Goal: Book appointment/travel/reservation

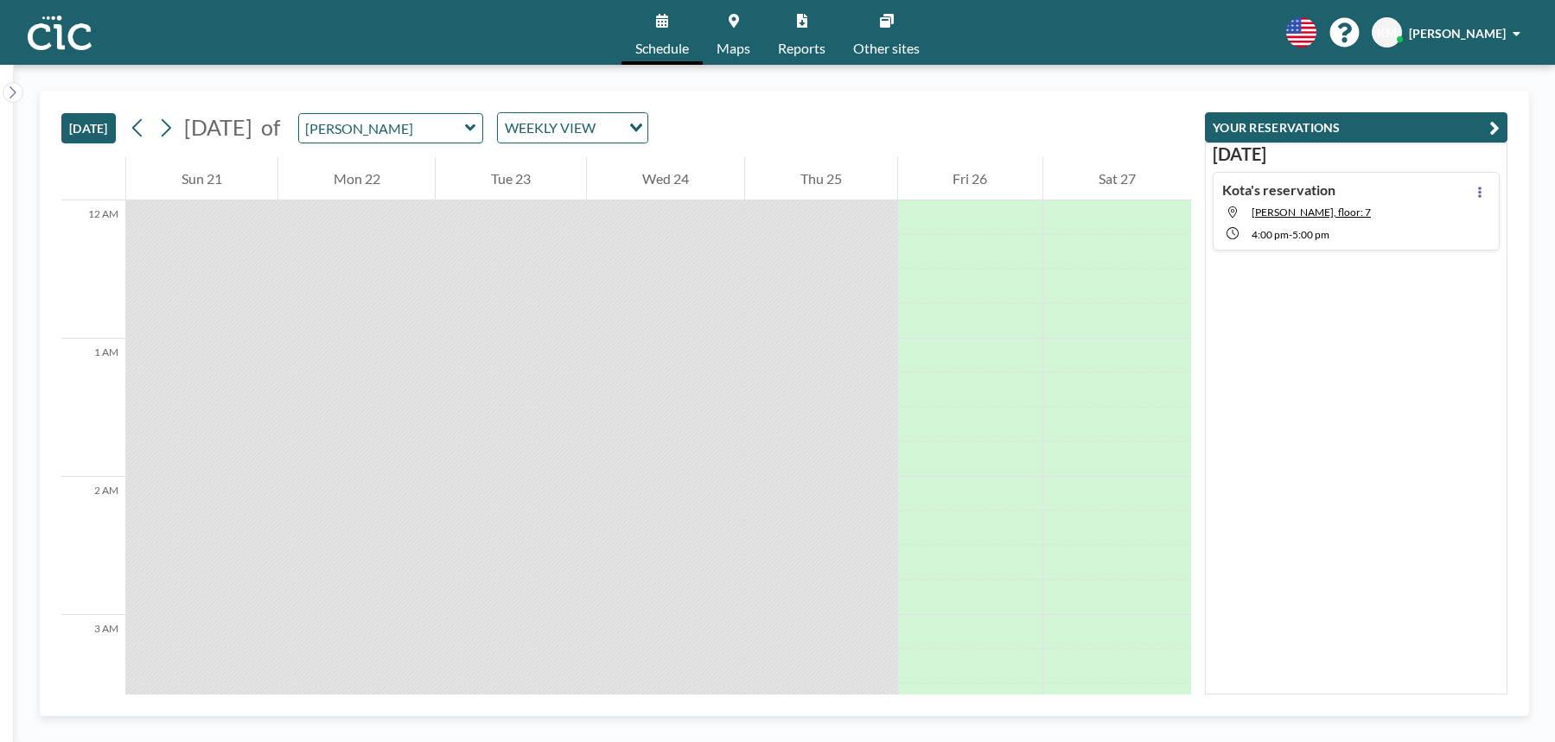
scroll to position [1694, 0]
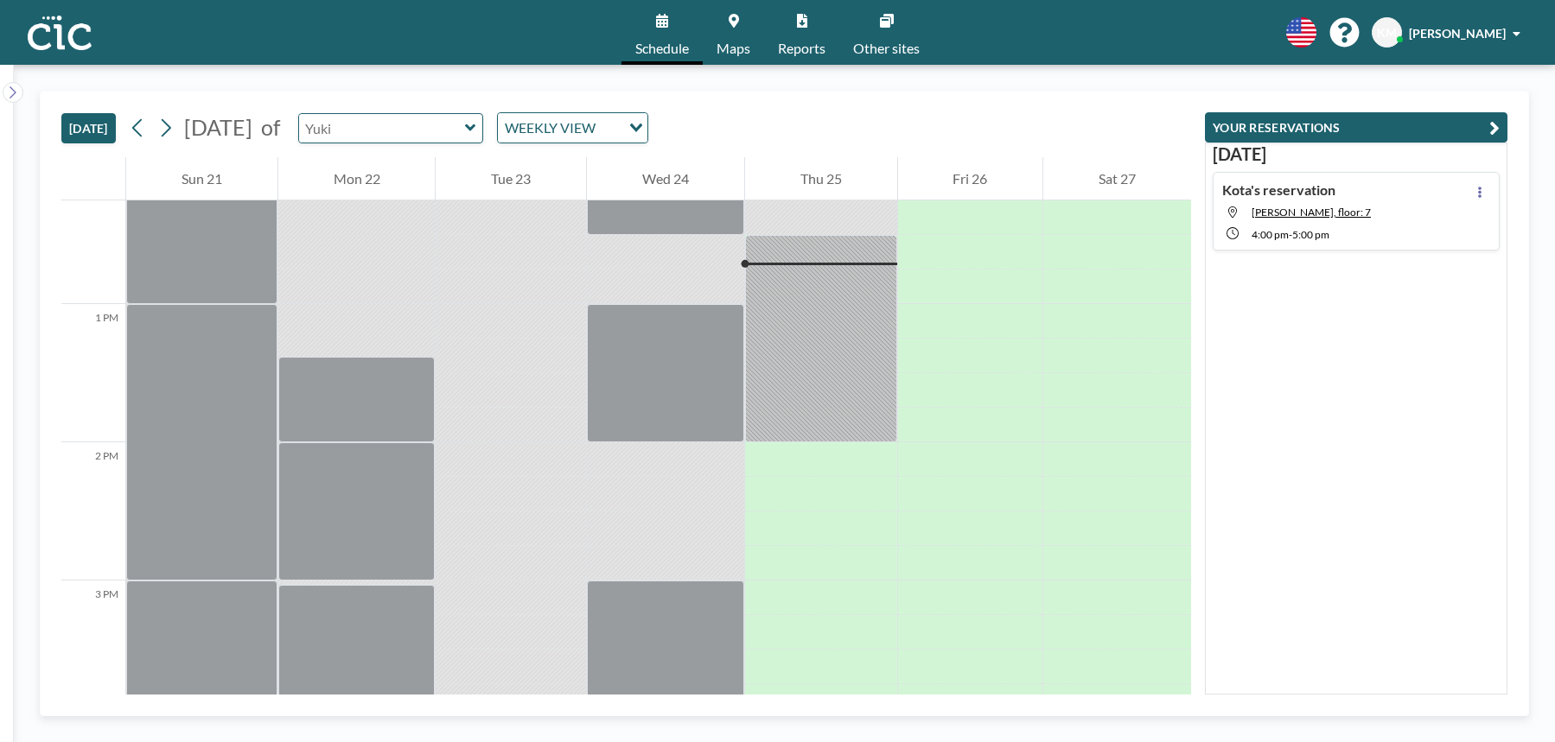
click at [465, 120] on input "text" at bounding box center [382, 128] width 166 height 29
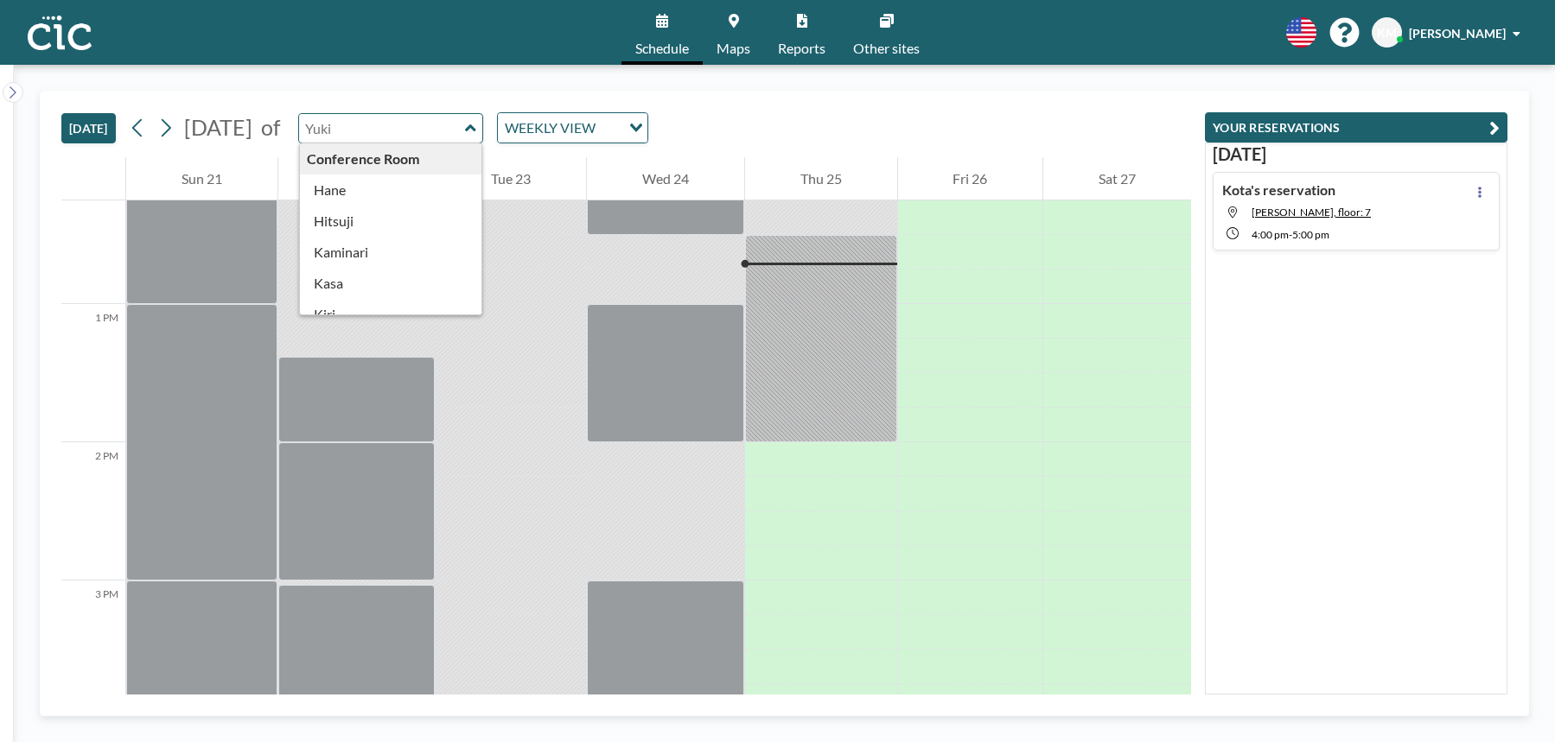
type input "[PERSON_NAME]"
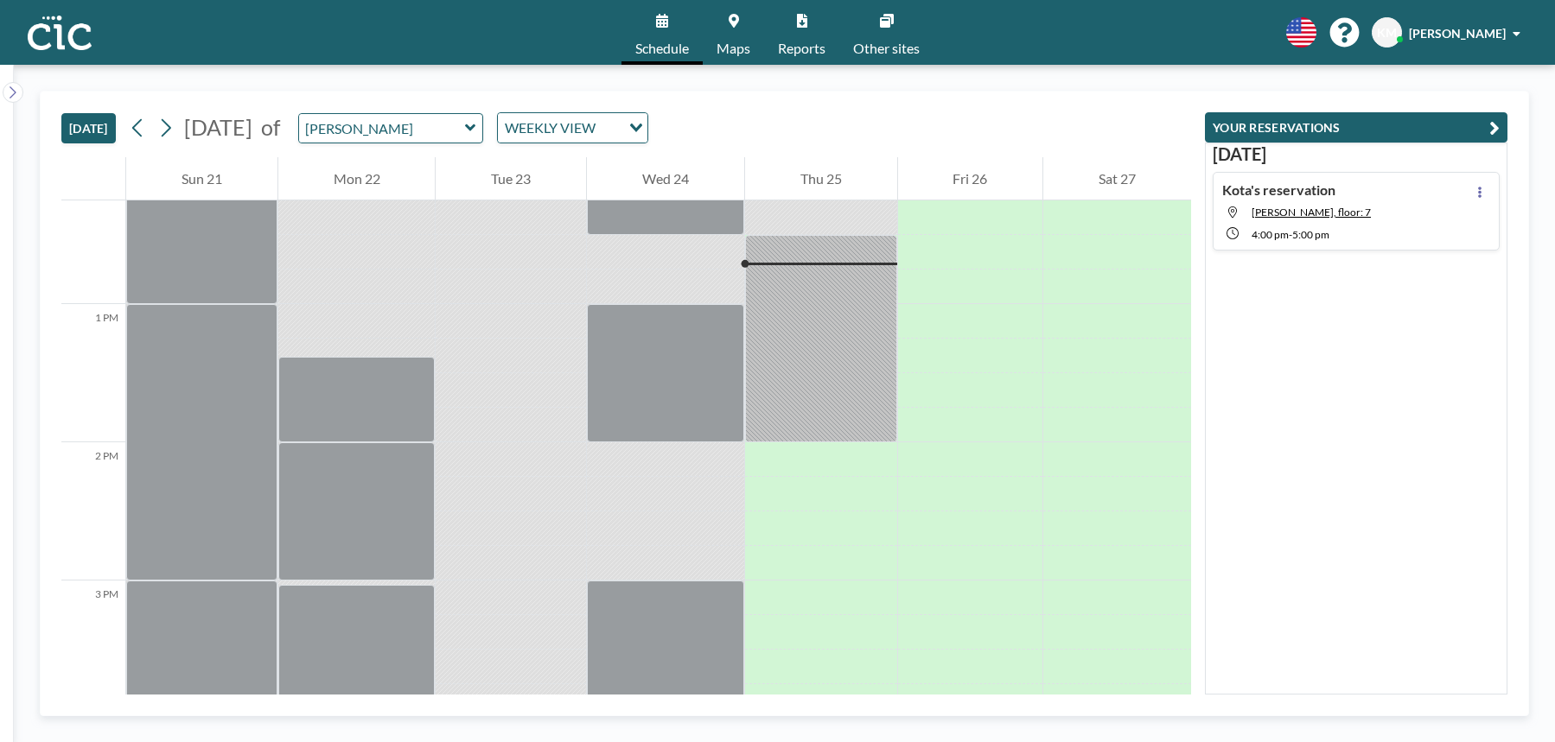
click at [723, 36] on link "Maps" at bounding box center [733, 32] width 61 height 65
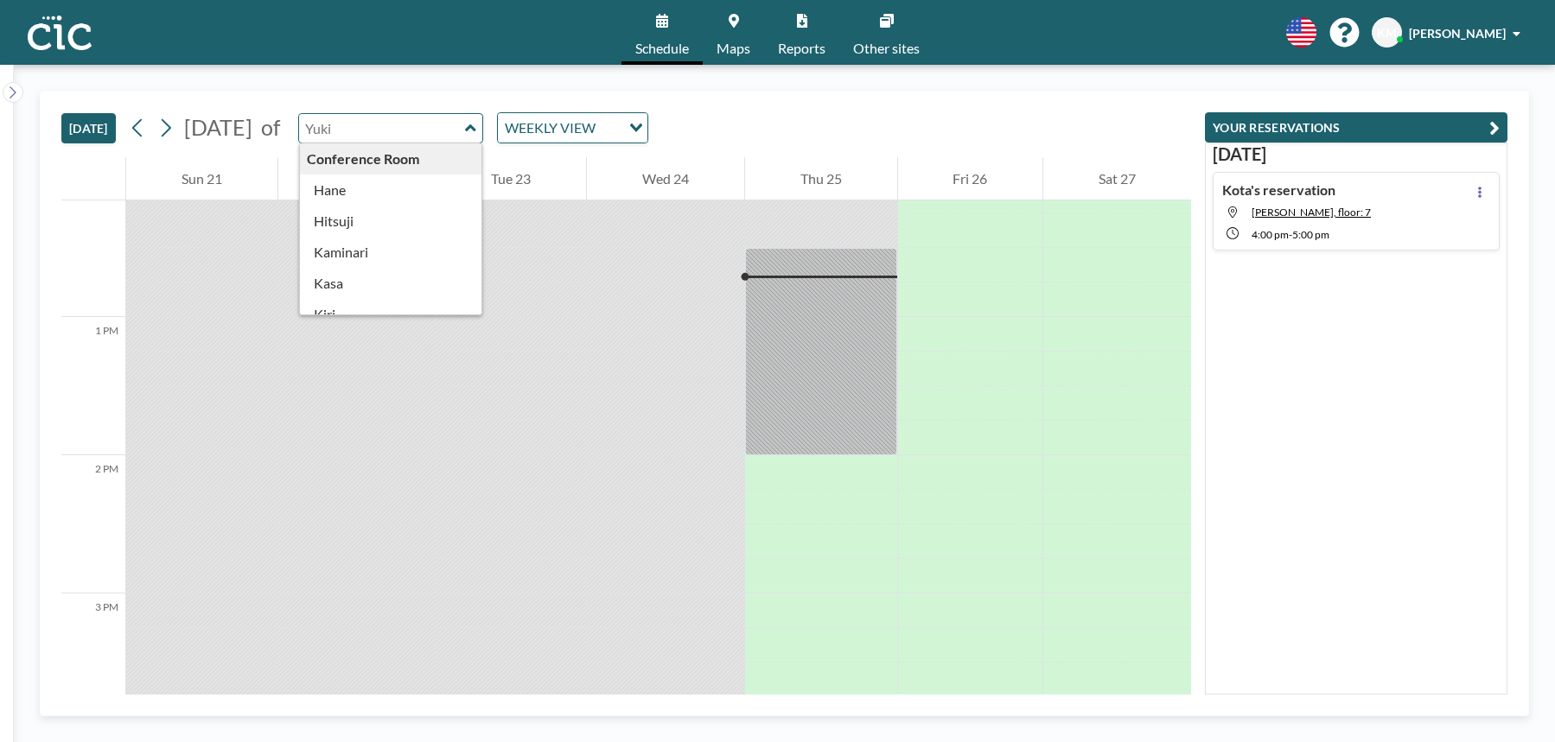
click at [425, 134] on input "text" at bounding box center [382, 128] width 166 height 29
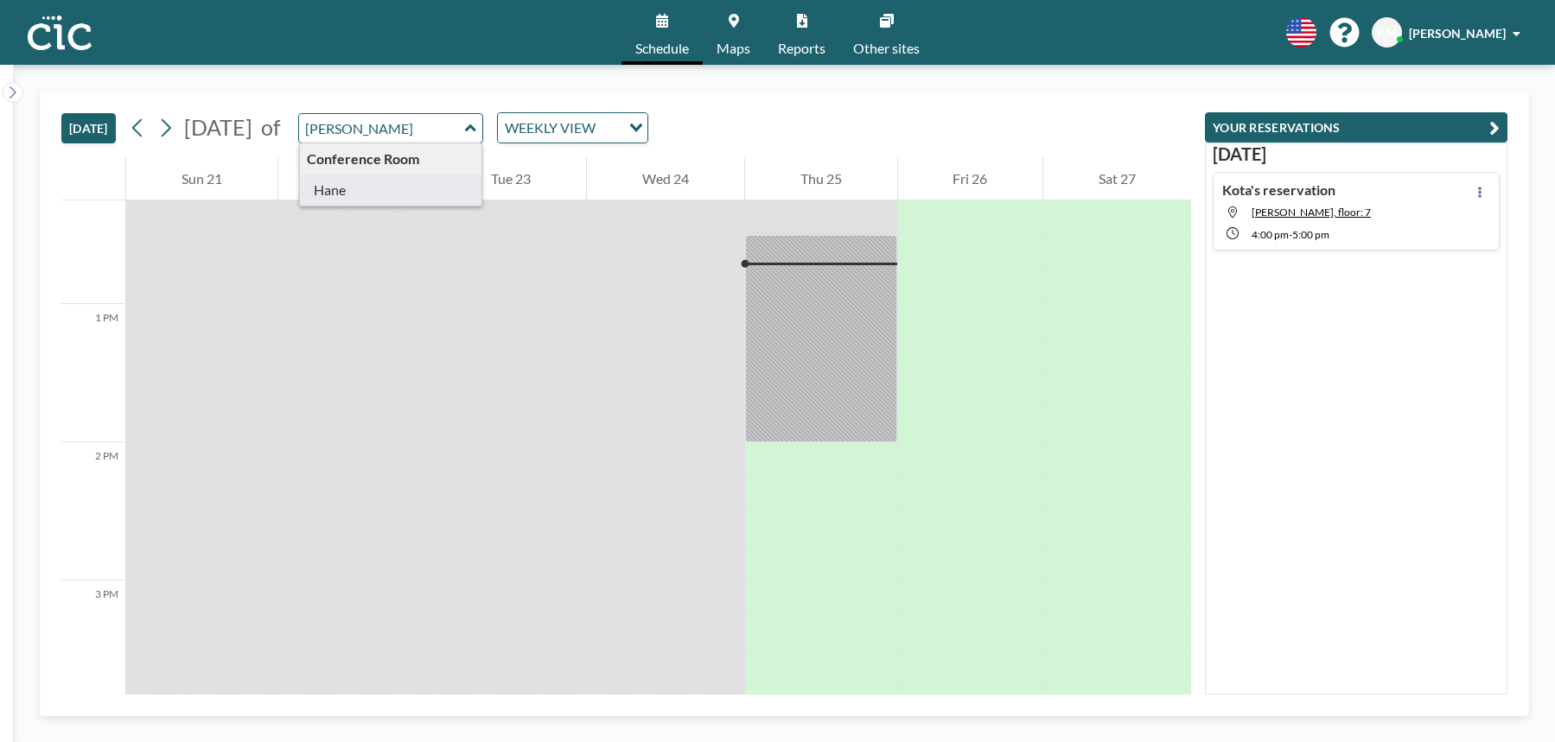
type input "Hane"
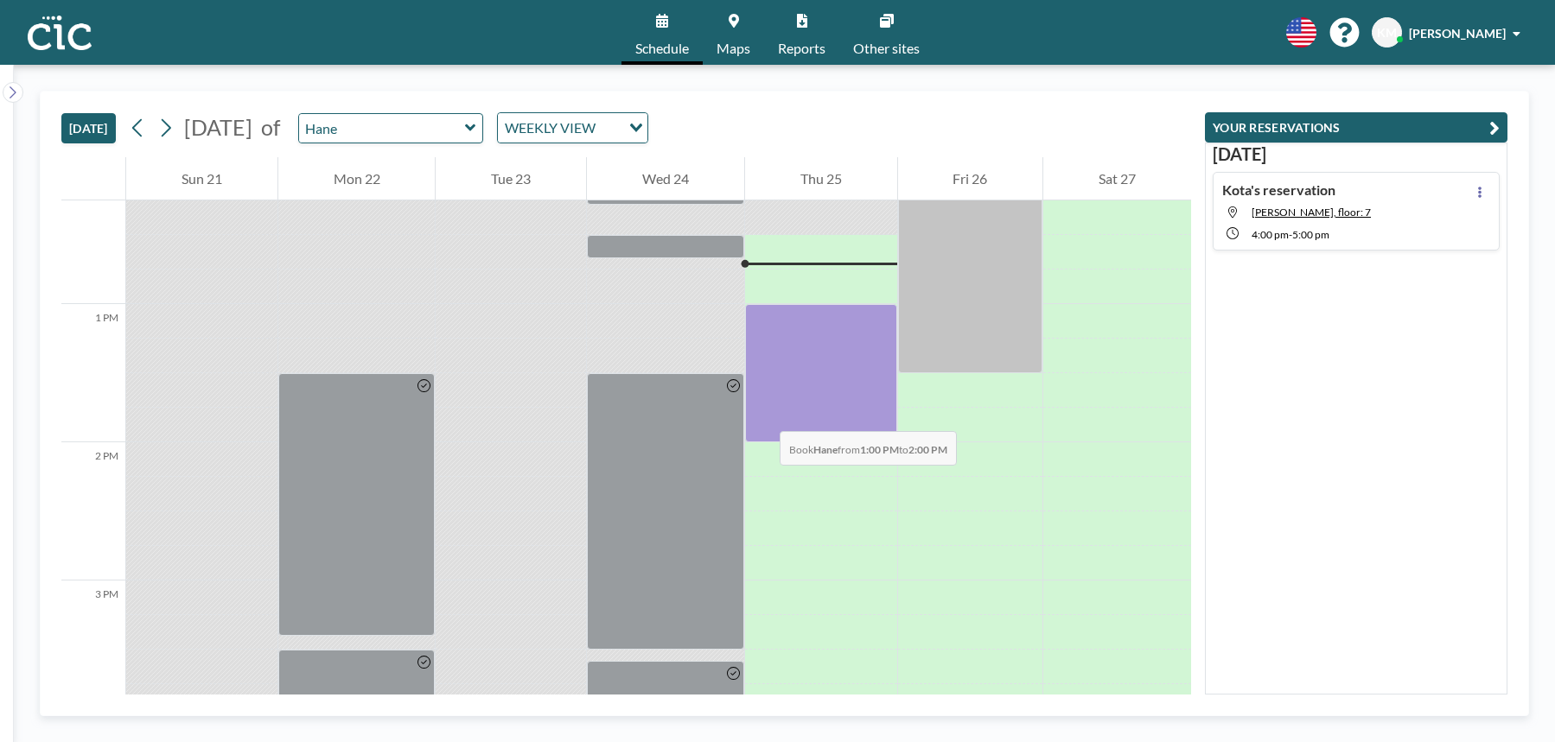
drag, startPoint x: 765, startPoint y: 315, endPoint x: 762, endPoint y: 414, distance: 98.6
click at [762, 414] on div at bounding box center [821, 373] width 152 height 138
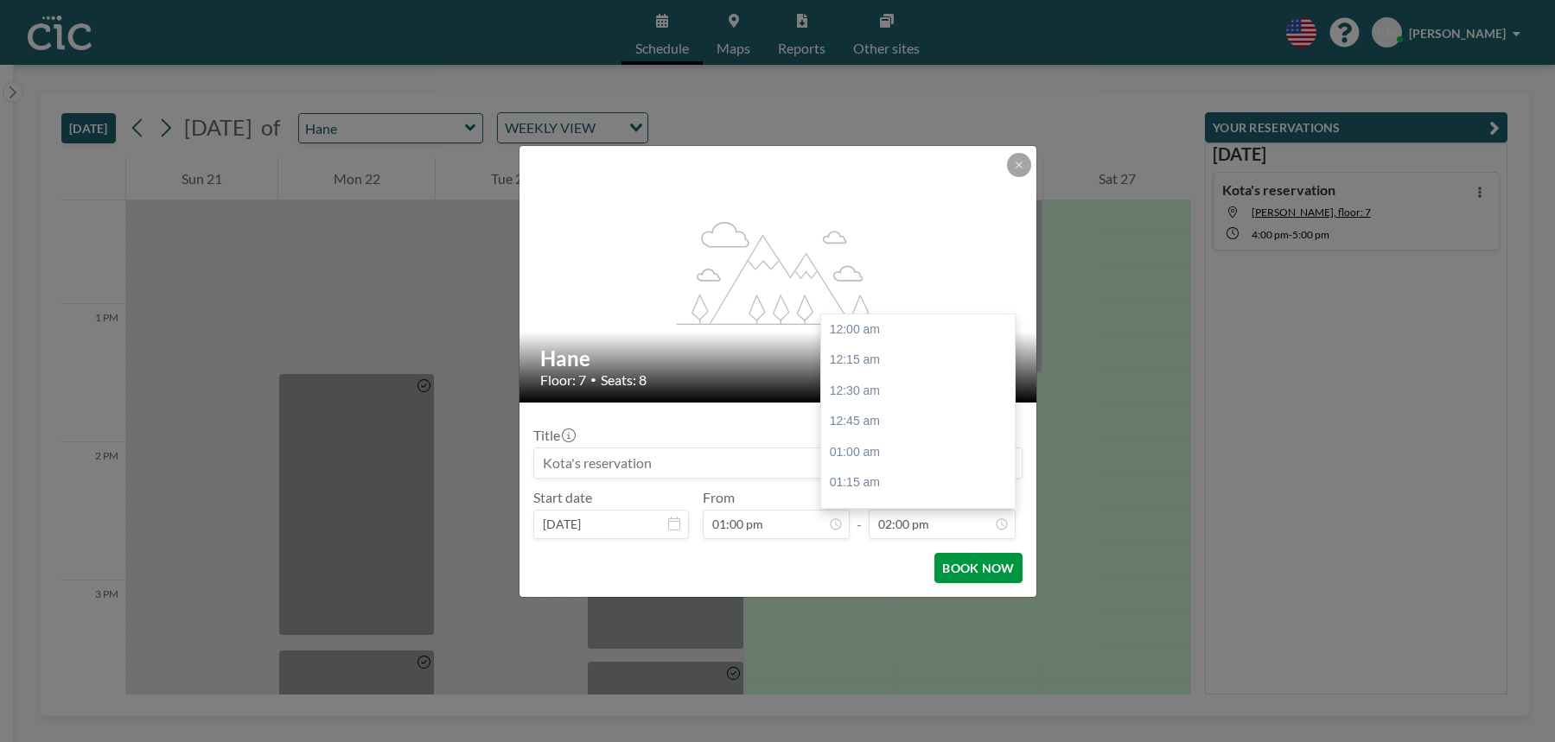
scroll to position [1723, 0]
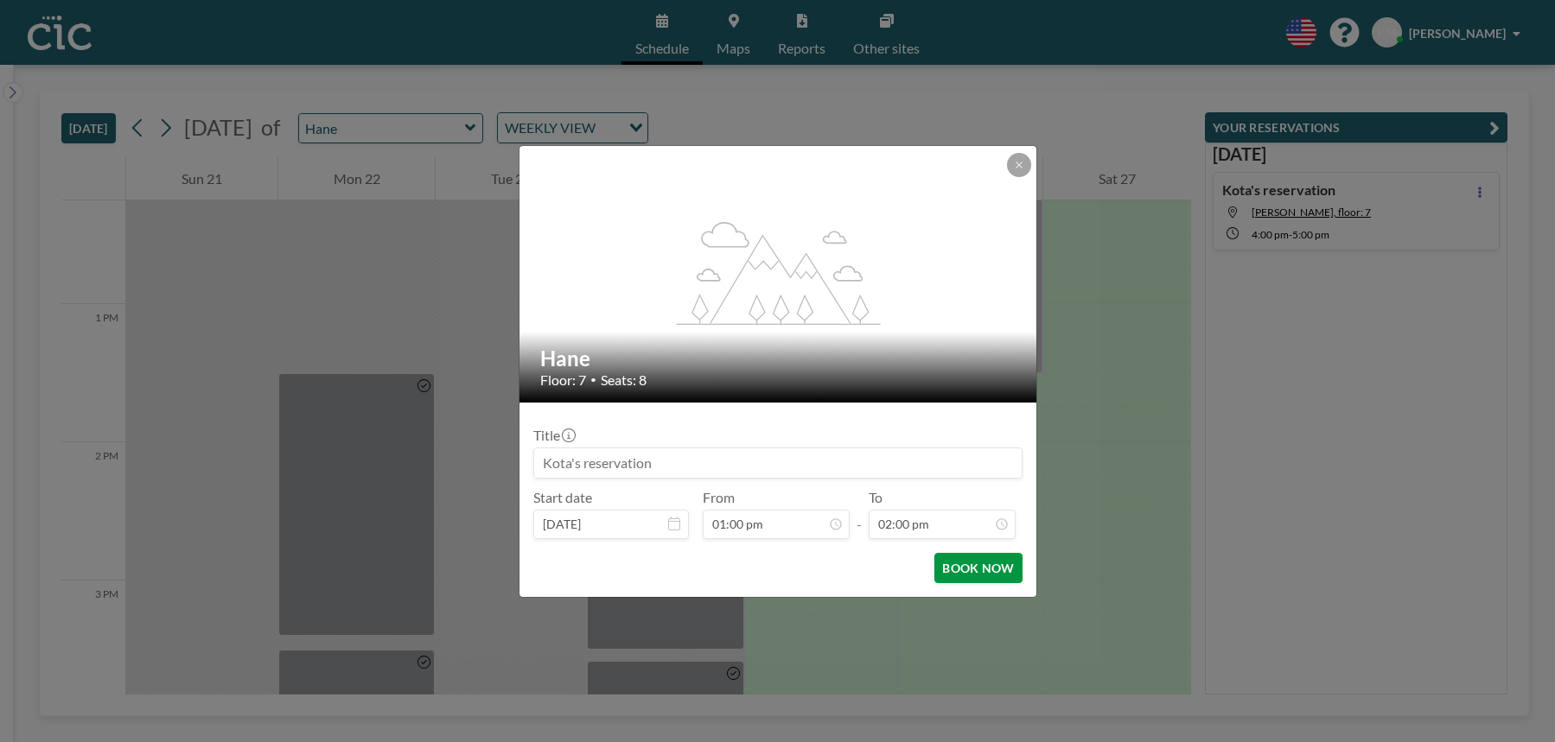
click at [965, 570] on button "BOOK NOW" at bounding box center [977, 568] width 87 height 30
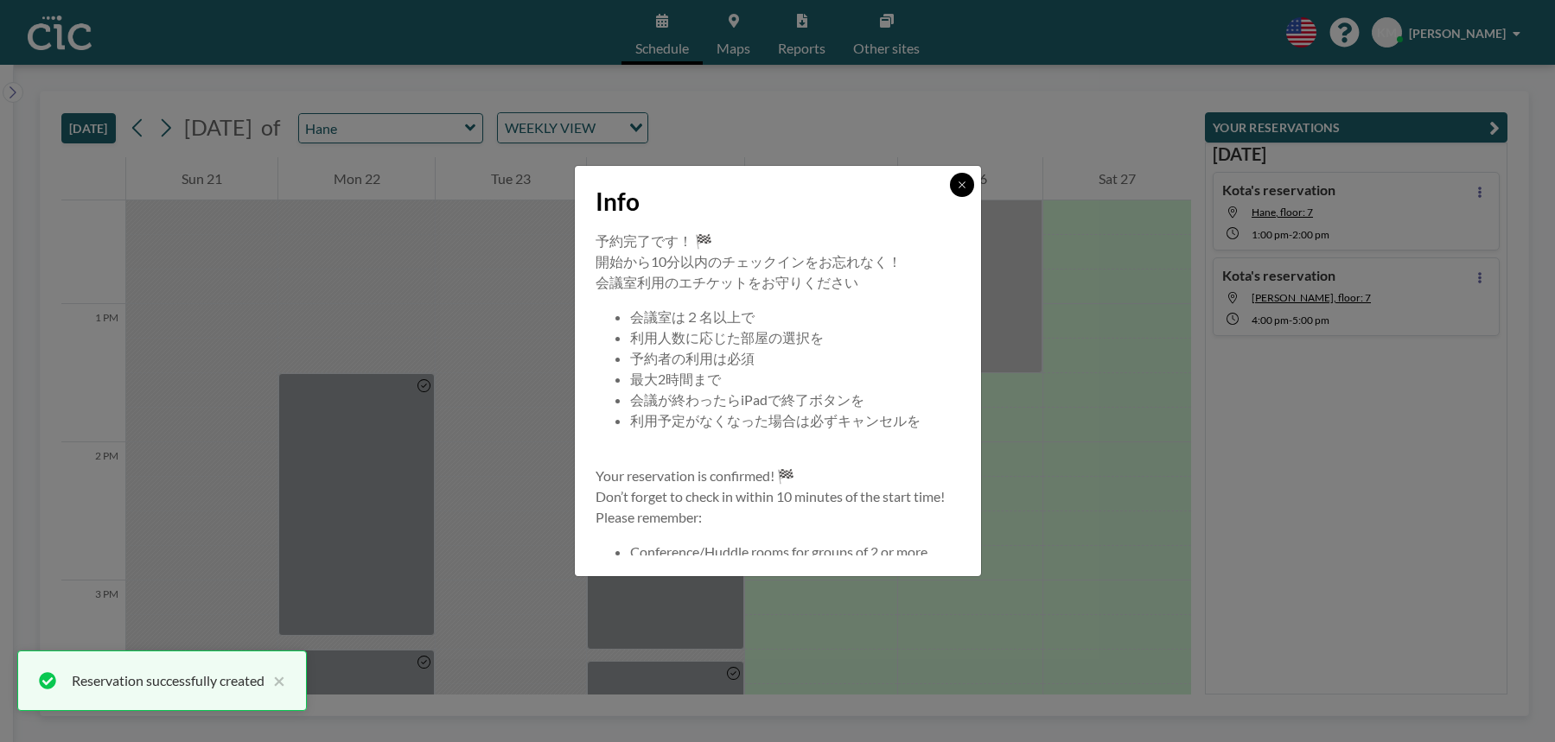
click at [961, 175] on button at bounding box center [962, 185] width 24 height 24
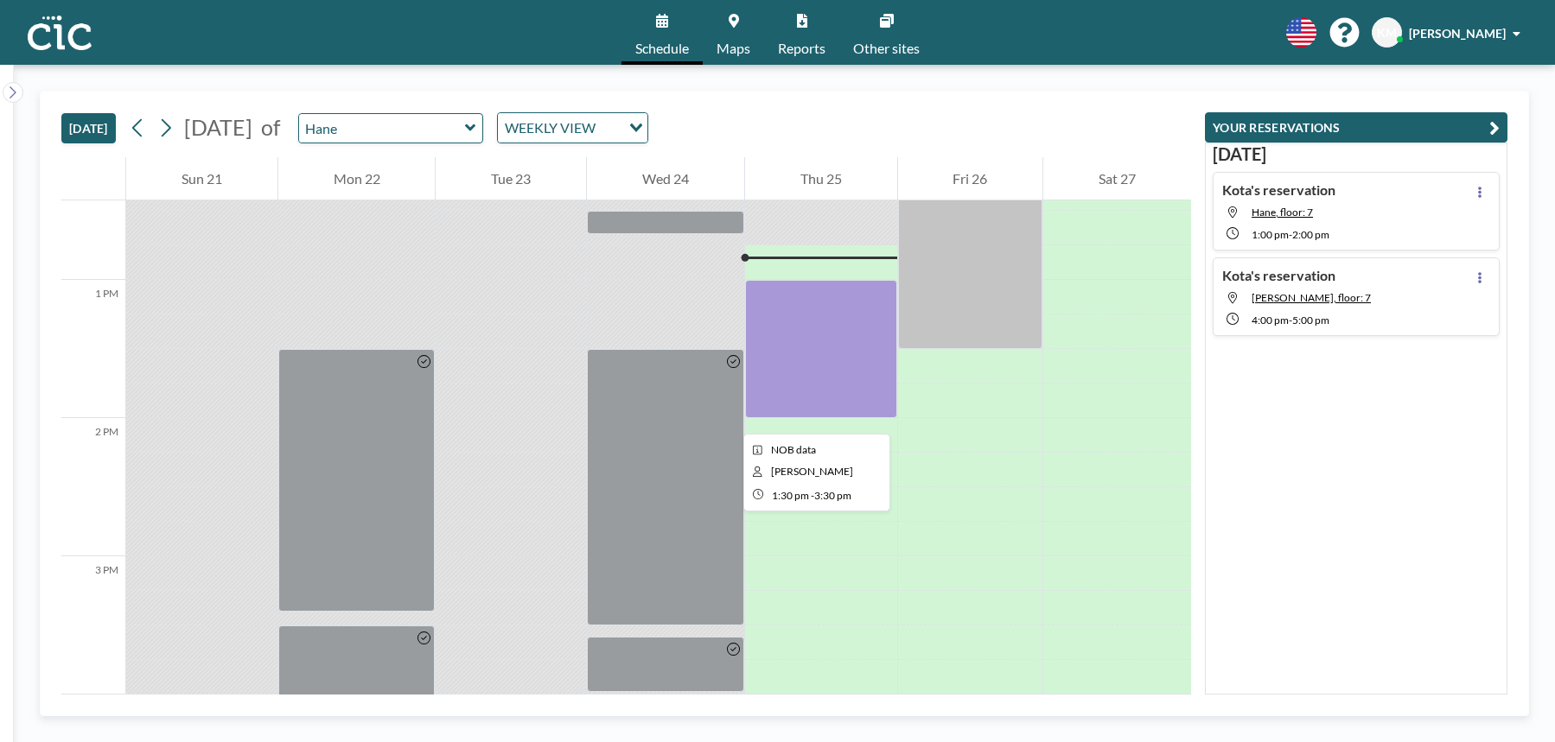
scroll to position [1729, 0]
